Goal: Information Seeking & Learning: Understand process/instructions

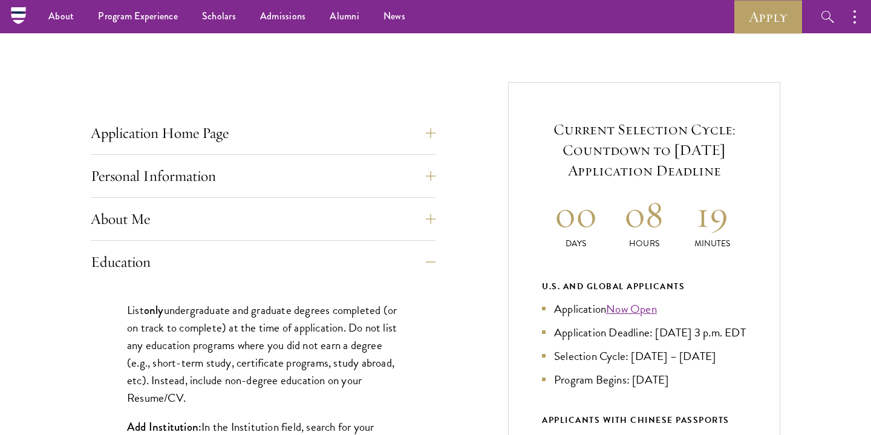
scroll to position [388, 0]
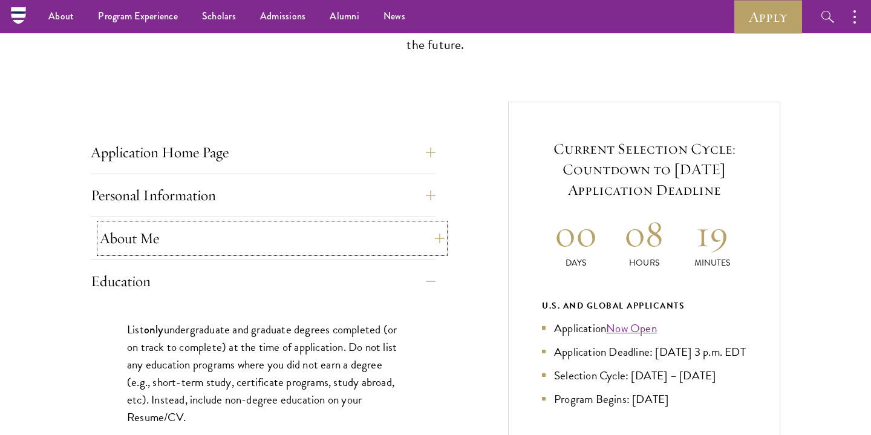
click at [328, 241] on button "About Me" at bounding box center [272, 238] width 345 height 29
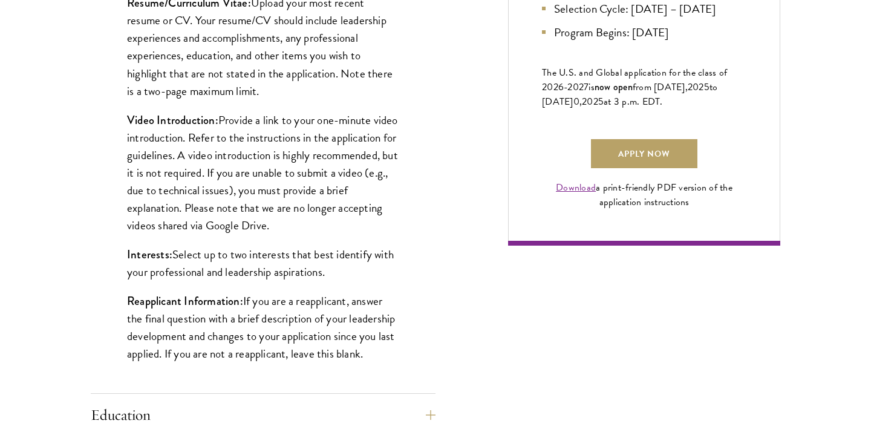
scroll to position [858, 0]
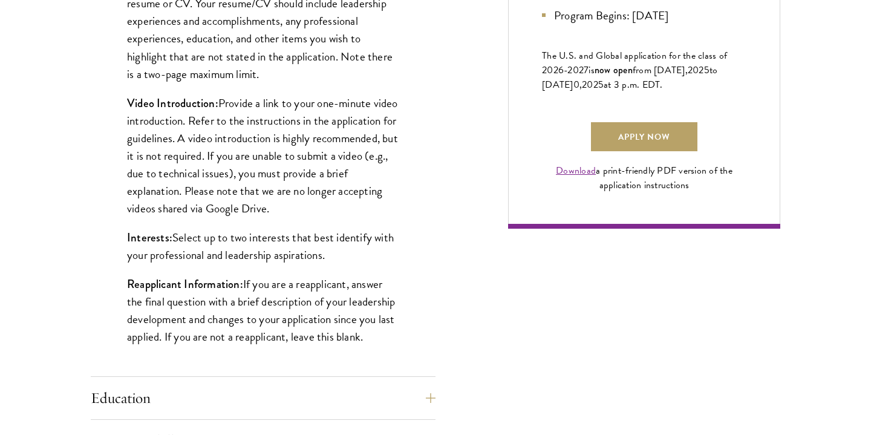
drag, startPoint x: 221, startPoint y: 103, endPoint x: 352, endPoint y: 215, distance: 172.4
click at [352, 215] on p "Video Introduction: Provide a link to your one-minute video introduction. Refer…" at bounding box center [263, 155] width 272 height 123
copy p "Provide a link to your one-minute video introduction. Refer to the instructions…"
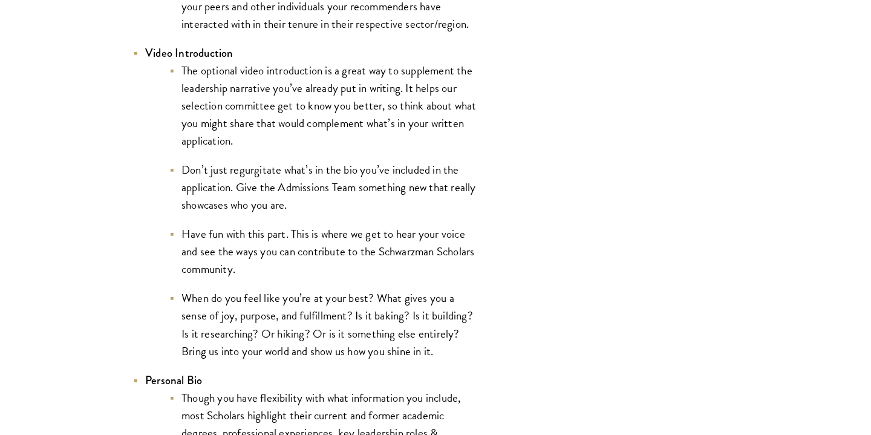
scroll to position [2057, 0]
click at [181, 71] on li "The optional video introduction is a great way to supplement the leadership nar…" at bounding box center [323, 104] width 308 height 88
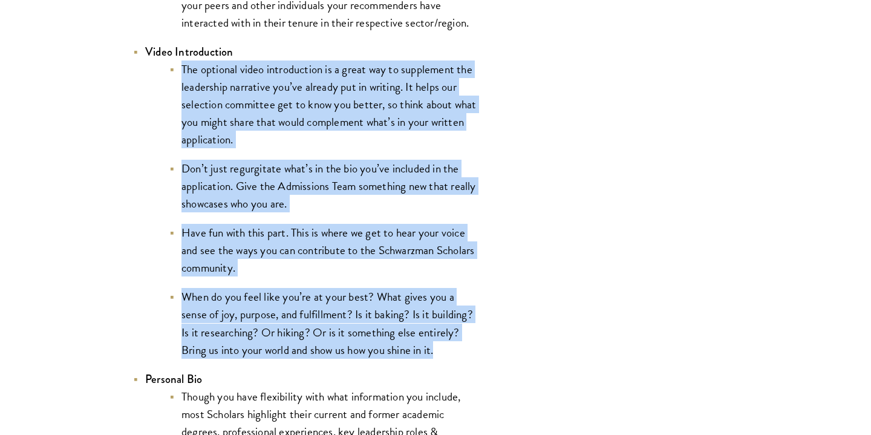
drag, startPoint x: 181, startPoint y: 71, endPoint x: 441, endPoint y: 350, distance: 381.7
click at [441, 350] on ul "The optional video introduction is a great way to supplement the leadership nar…" at bounding box center [311, 209] width 333 height 298
copy ul "The optional video introduction is a great way to supplement the leadership nar…"
